Goal: Check status: Check status

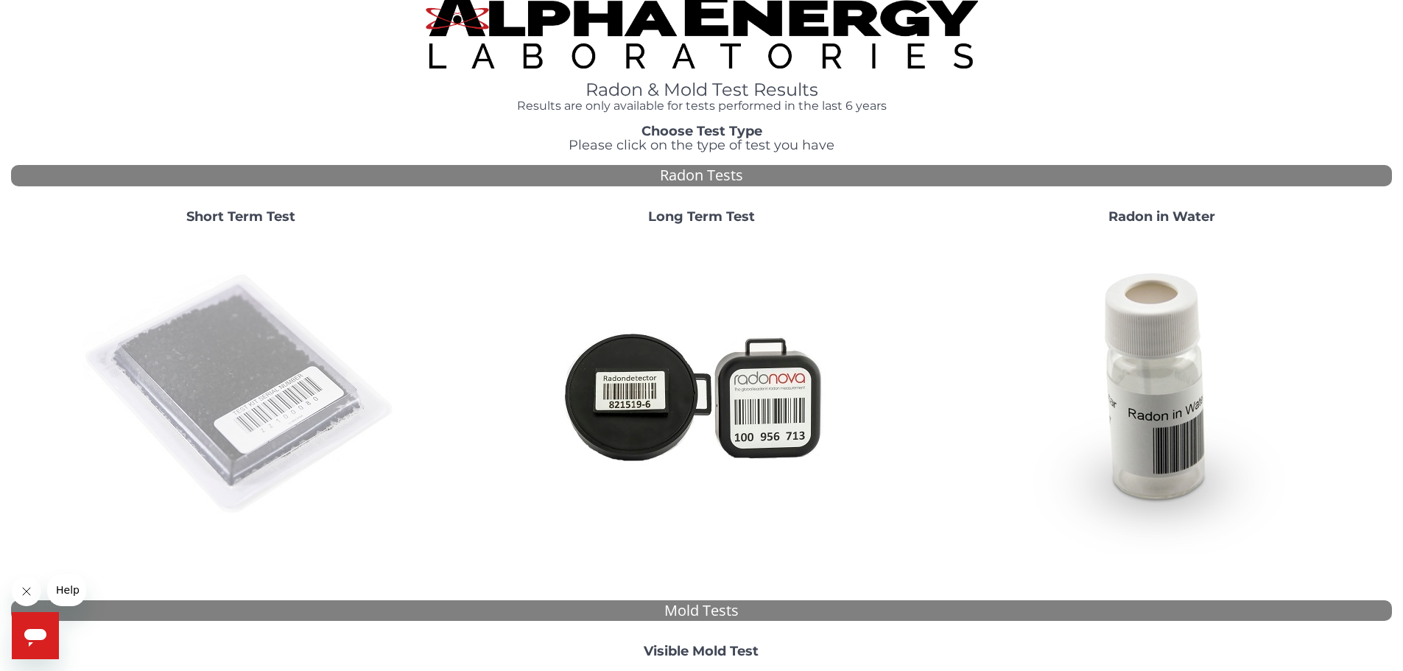
scroll to position [74, 0]
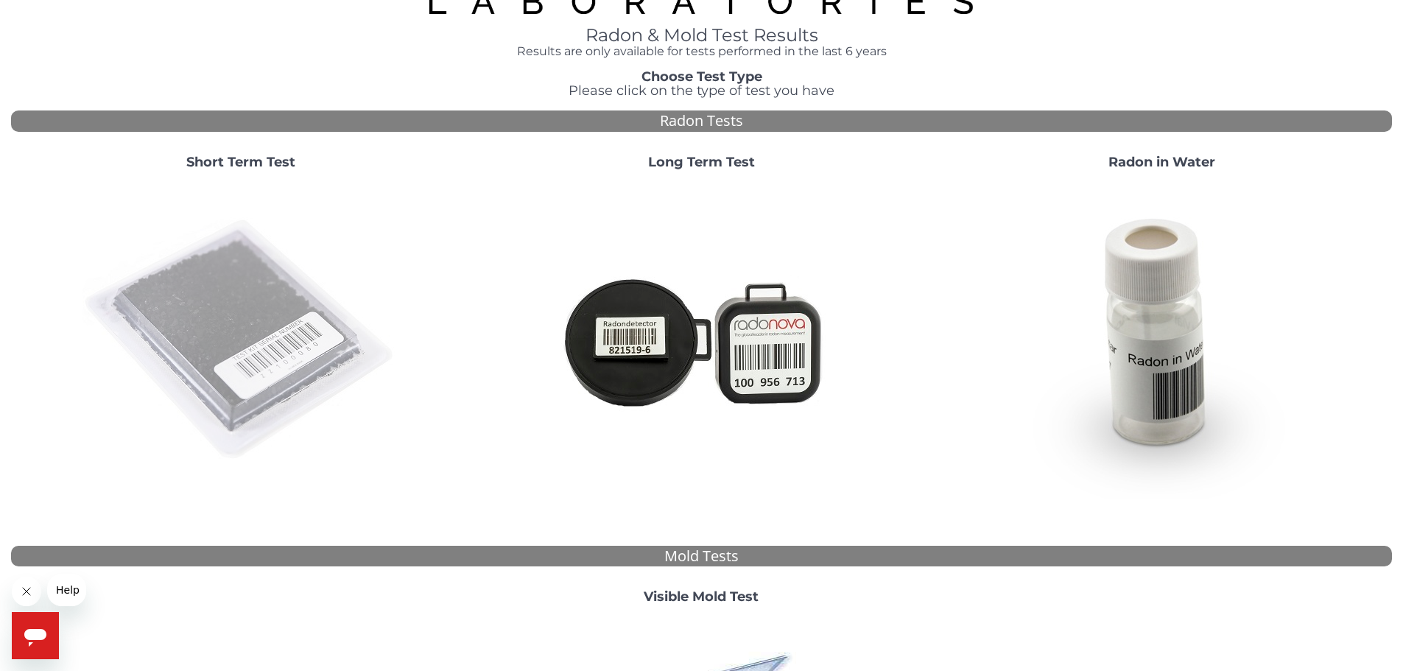
click at [277, 297] on img at bounding box center [240, 340] width 317 height 317
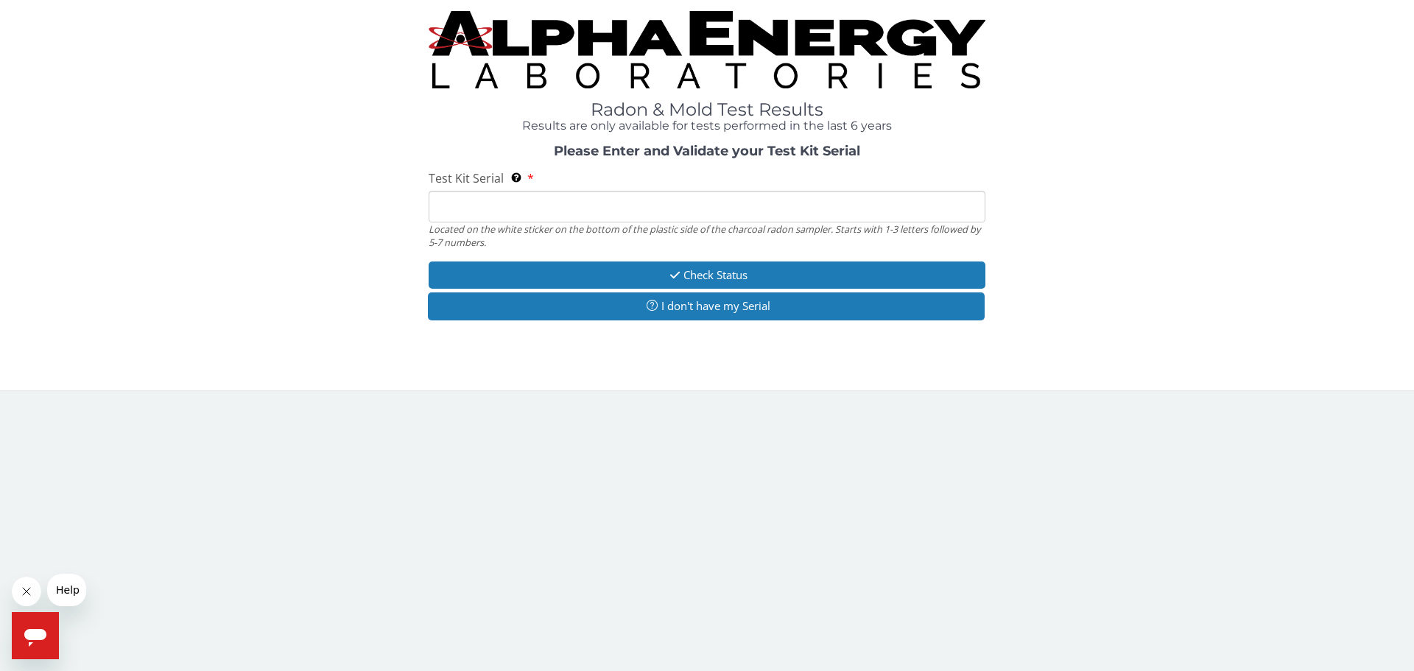
click at [511, 205] on input "Test Kit Serial Located on the white sticker on the bottom of the plastic side …" at bounding box center [707, 207] width 557 height 32
click at [507, 208] on input "Test Kit Serial Located on the white sticker on the bottom of the plastic side …" at bounding box center [707, 207] width 557 height 32
paste input "FE423083"
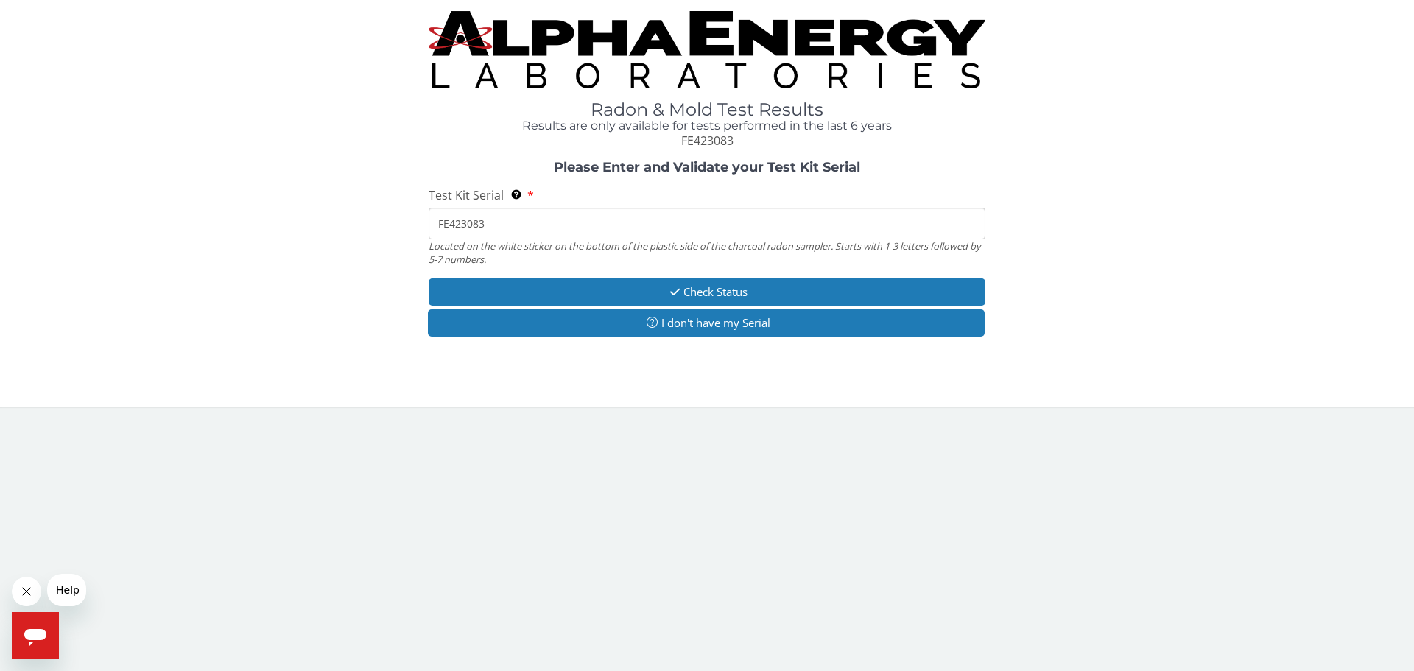
type input "FE423083"
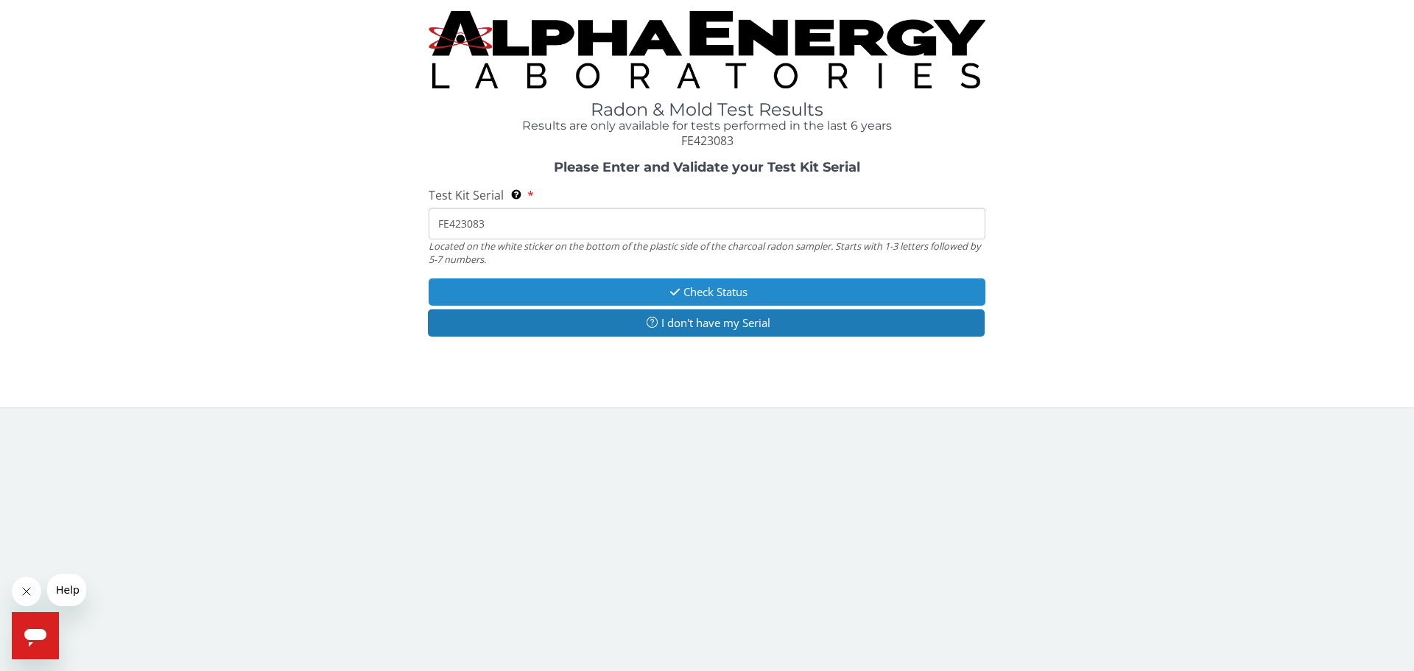
click at [621, 294] on button "Check Status" at bounding box center [707, 291] width 557 height 27
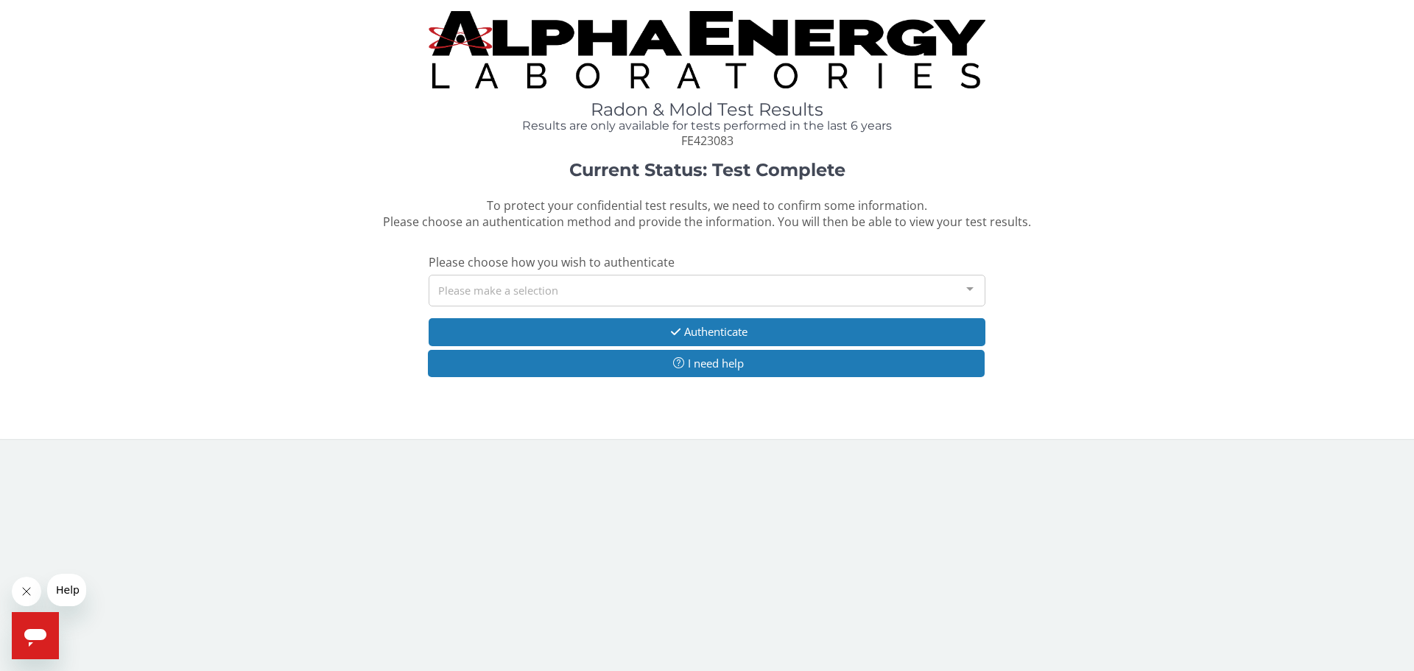
click at [630, 294] on div "Please make a selection" at bounding box center [707, 291] width 557 height 32
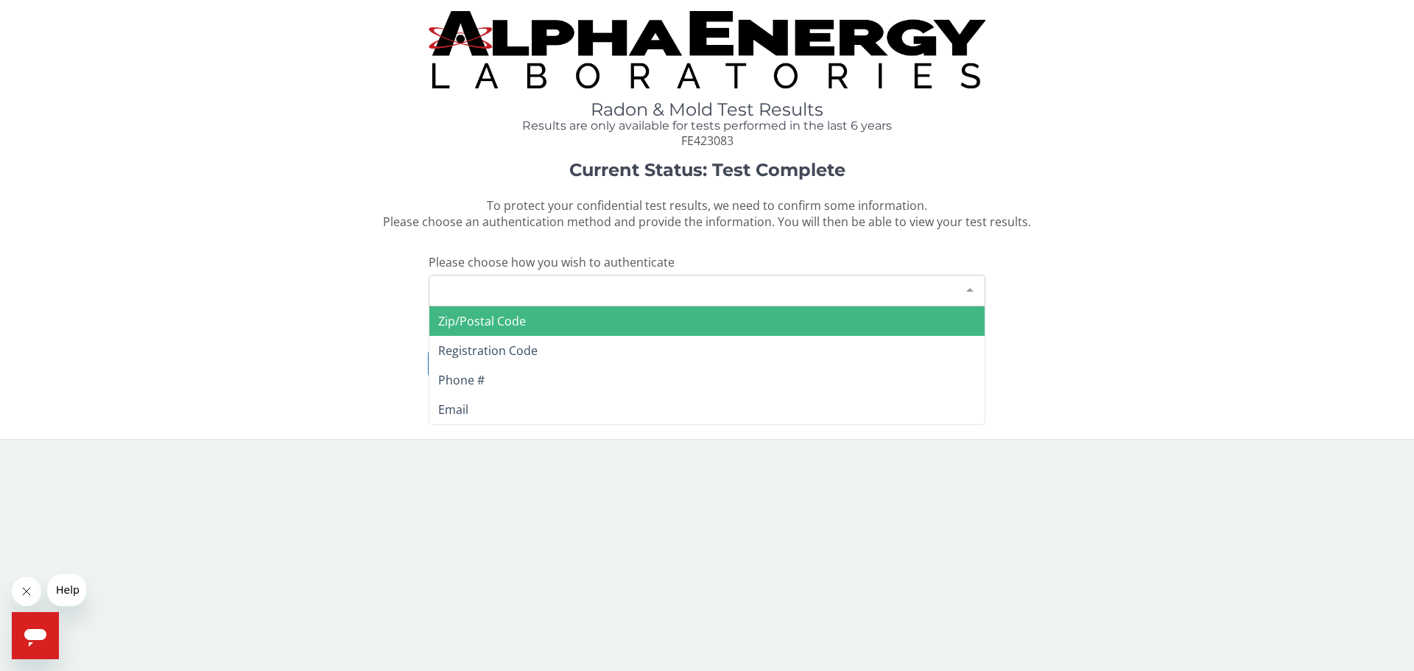
click at [612, 322] on span "Zip/Postal Code" at bounding box center [706, 320] width 555 height 29
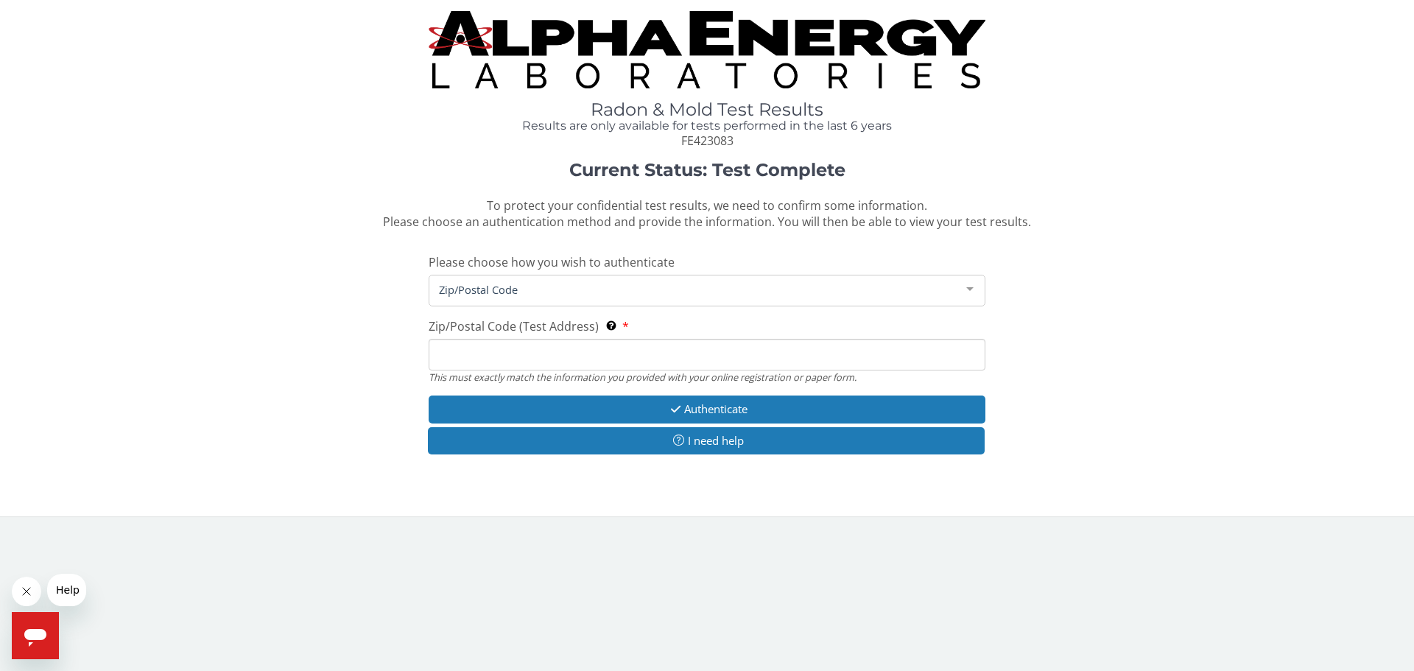
click at [594, 361] on input "Zip/Postal Code (Test Address) This must exactly match the information you prov…" at bounding box center [707, 355] width 557 height 32
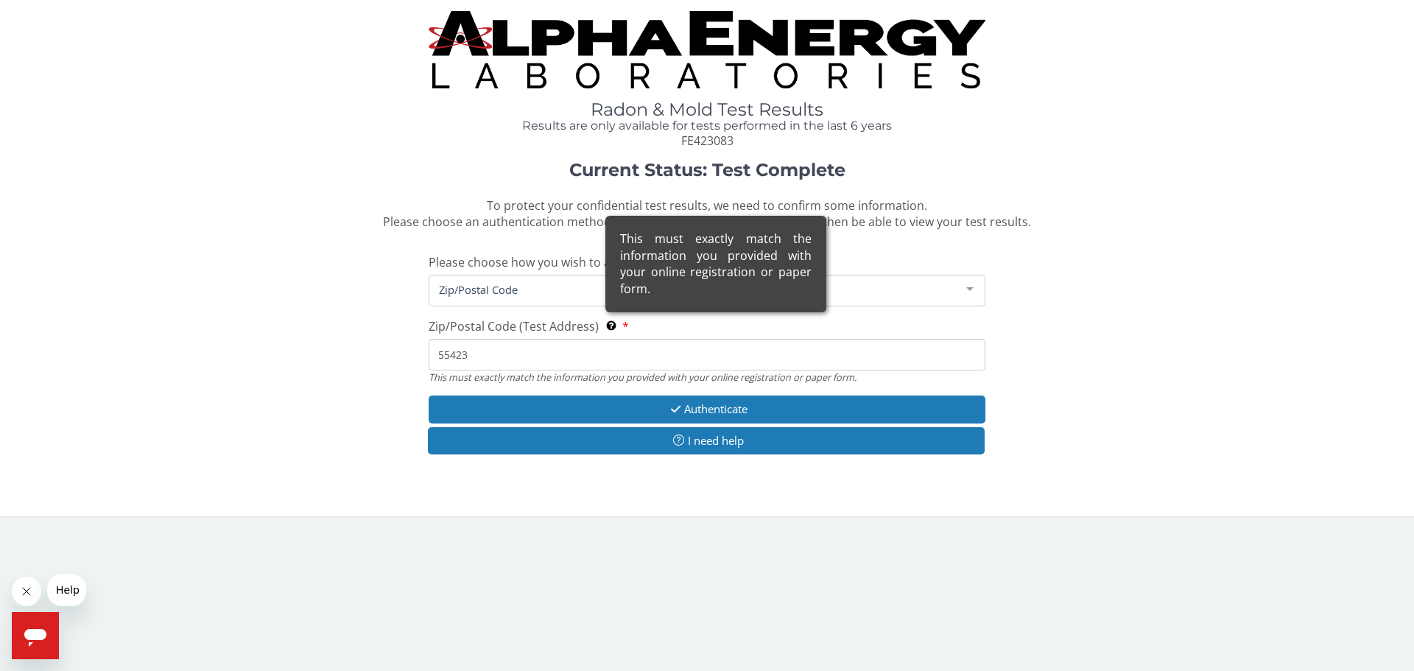
type input "55423"
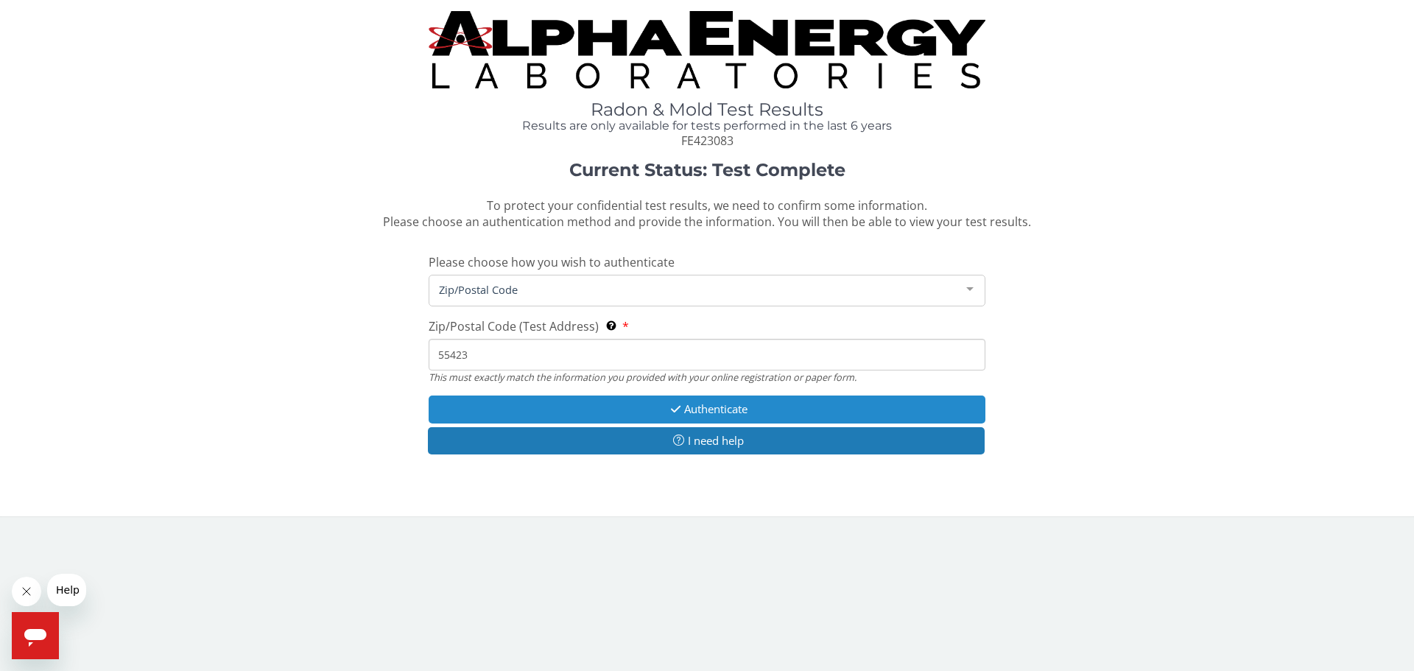
click at [689, 400] on button "Authenticate" at bounding box center [707, 409] width 557 height 27
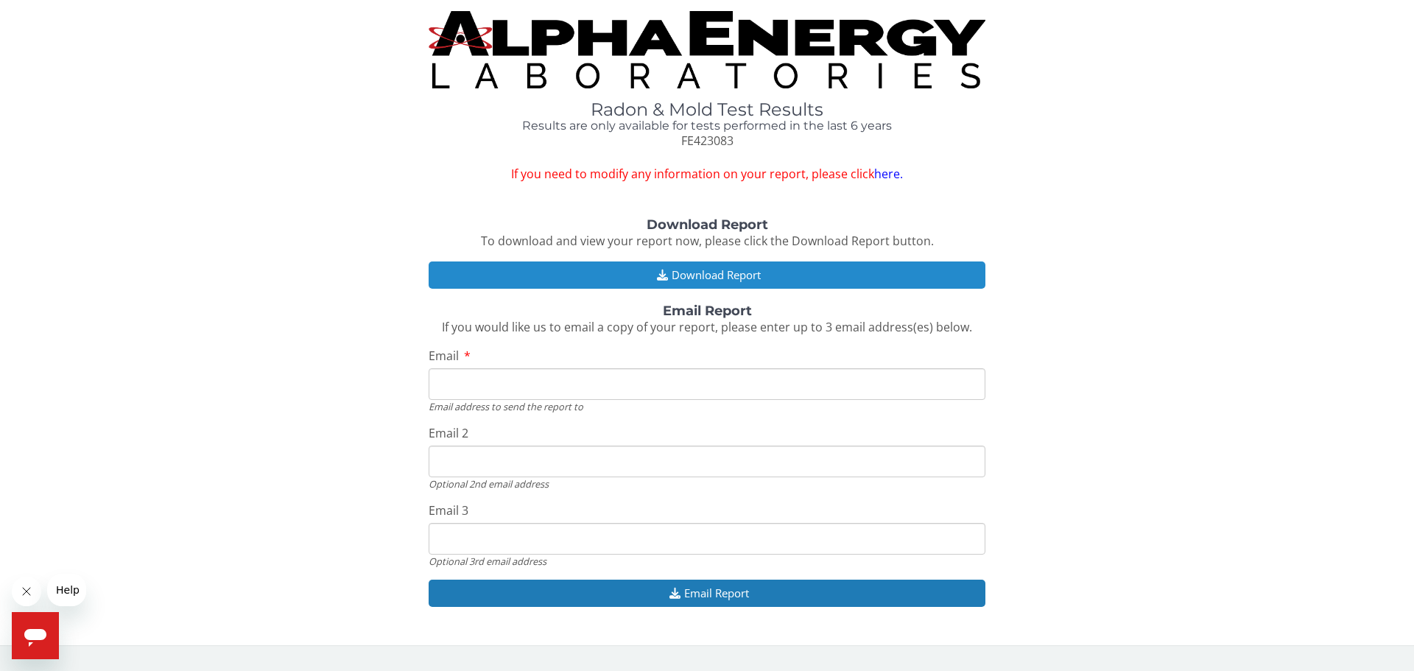
click at [689, 270] on button "Download Report" at bounding box center [707, 274] width 557 height 27
